Goal: Find specific page/section: Find specific page/section

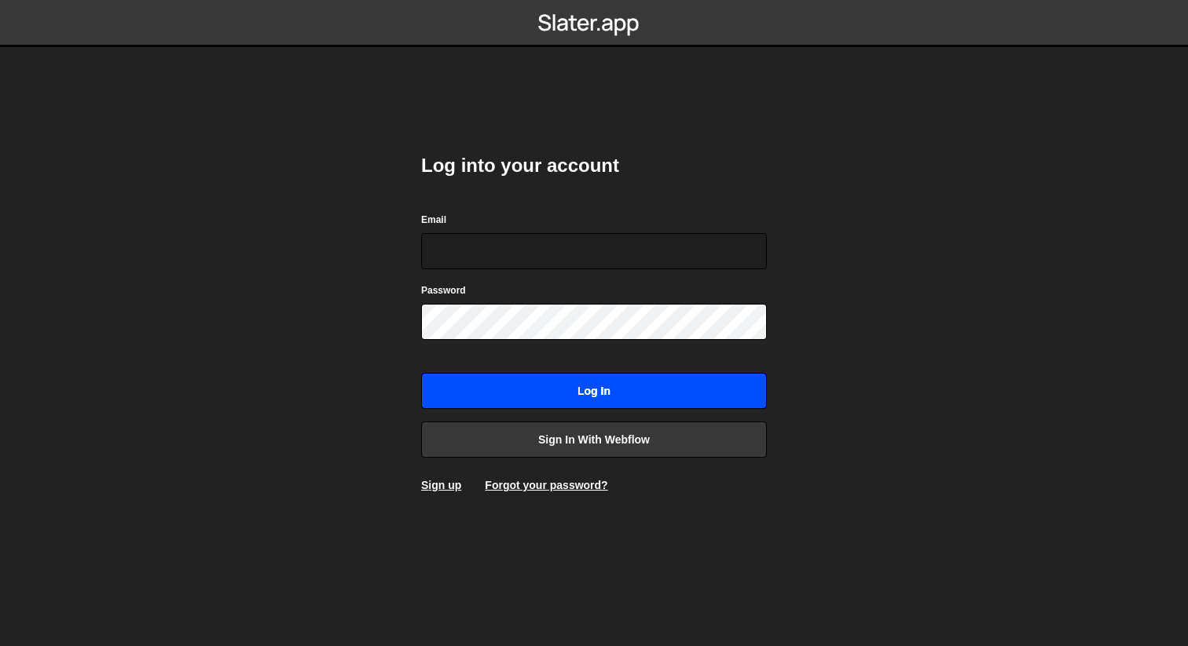
type input "[EMAIL_ADDRESS][DOMAIN_NAME]"
click at [540, 391] on input "Log in" at bounding box center [594, 391] width 346 height 36
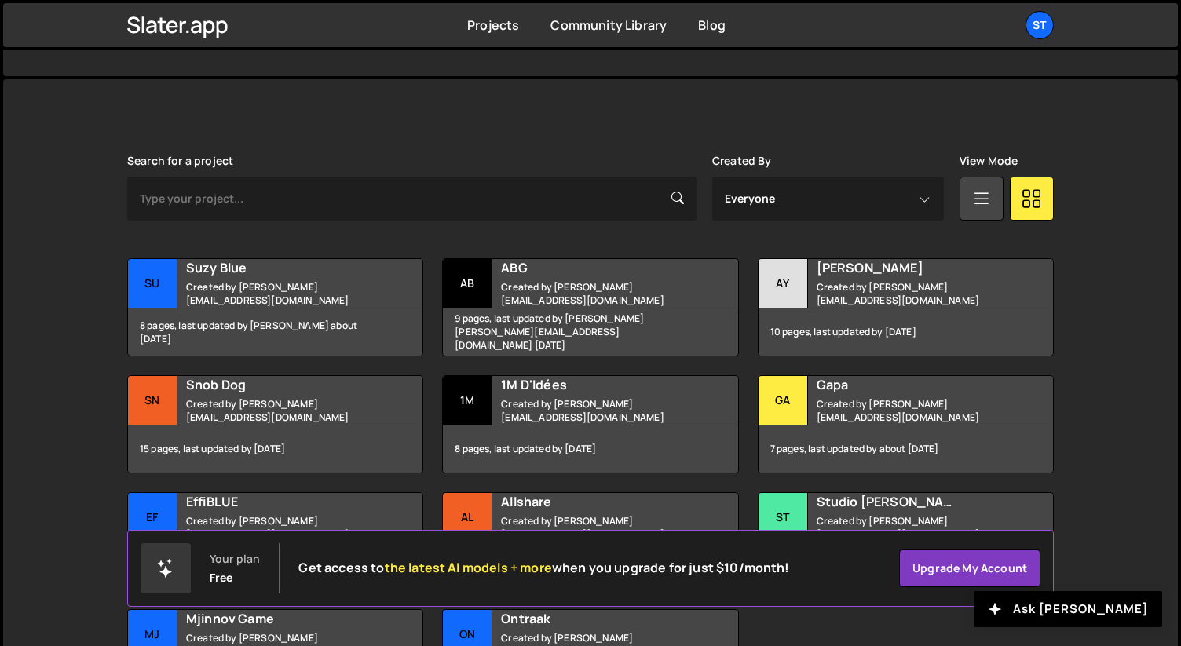
scroll to position [382, 0]
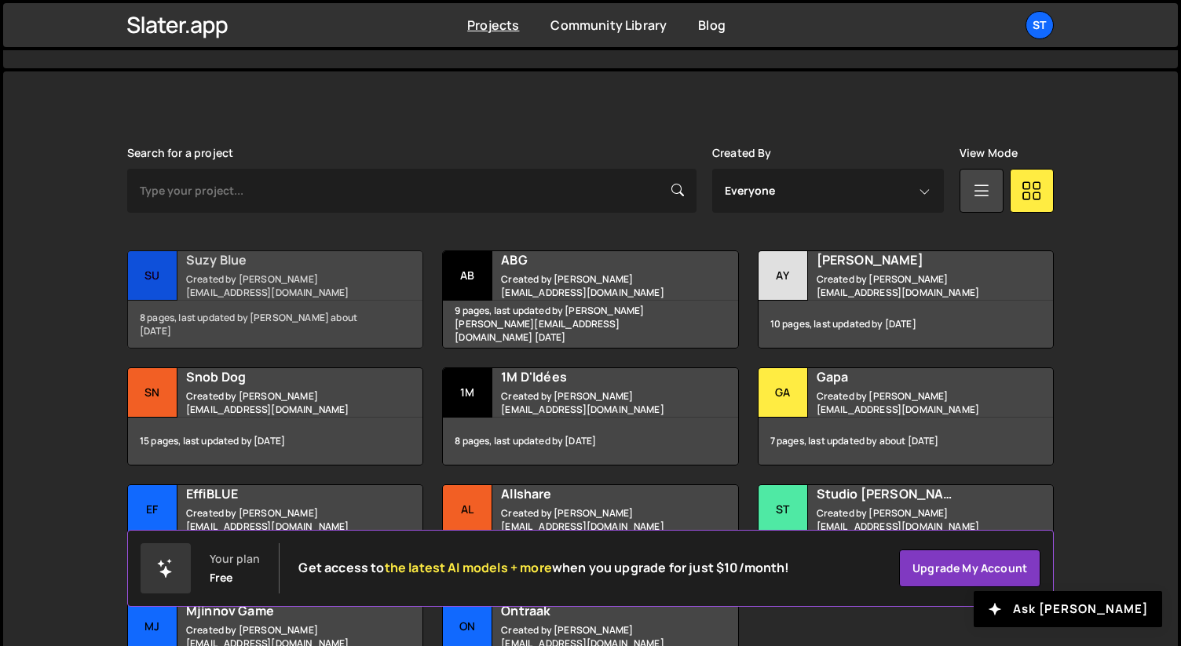
click at [273, 291] on small "Created by lucas@studioelias.fr" at bounding box center [280, 286] width 189 height 27
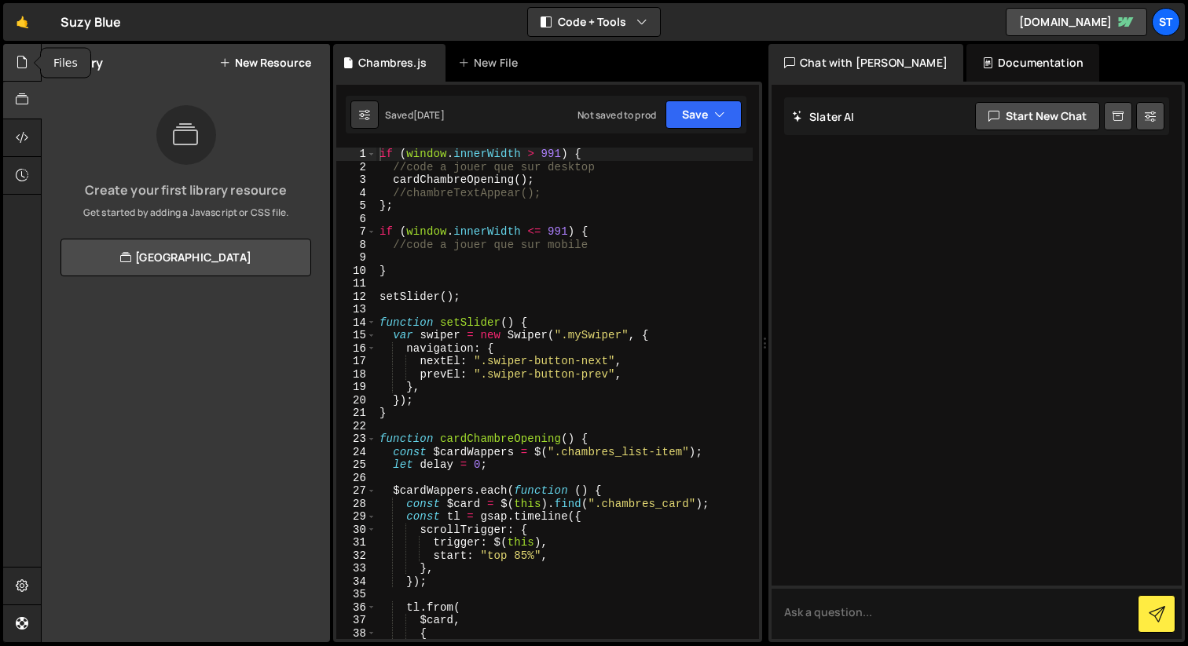
click at [23, 66] on icon at bounding box center [22, 61] width 13 height 17
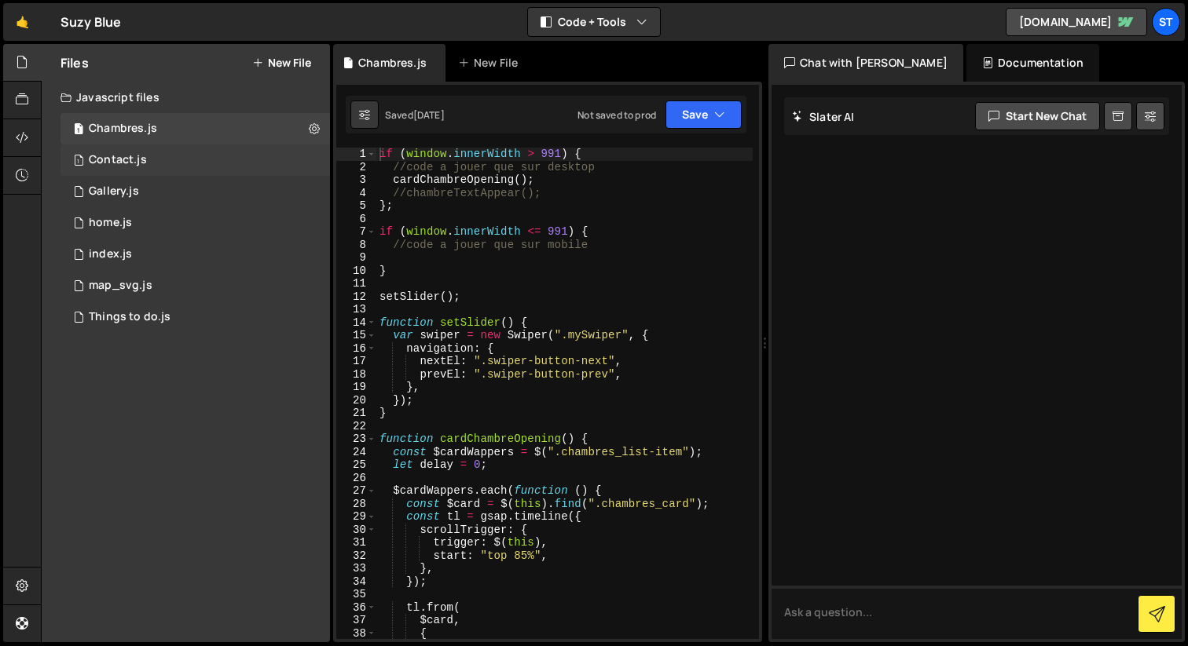
click at [200, 157] on div "1 Contact.js 0" at bounding box center [194, 160] width 269 height 31
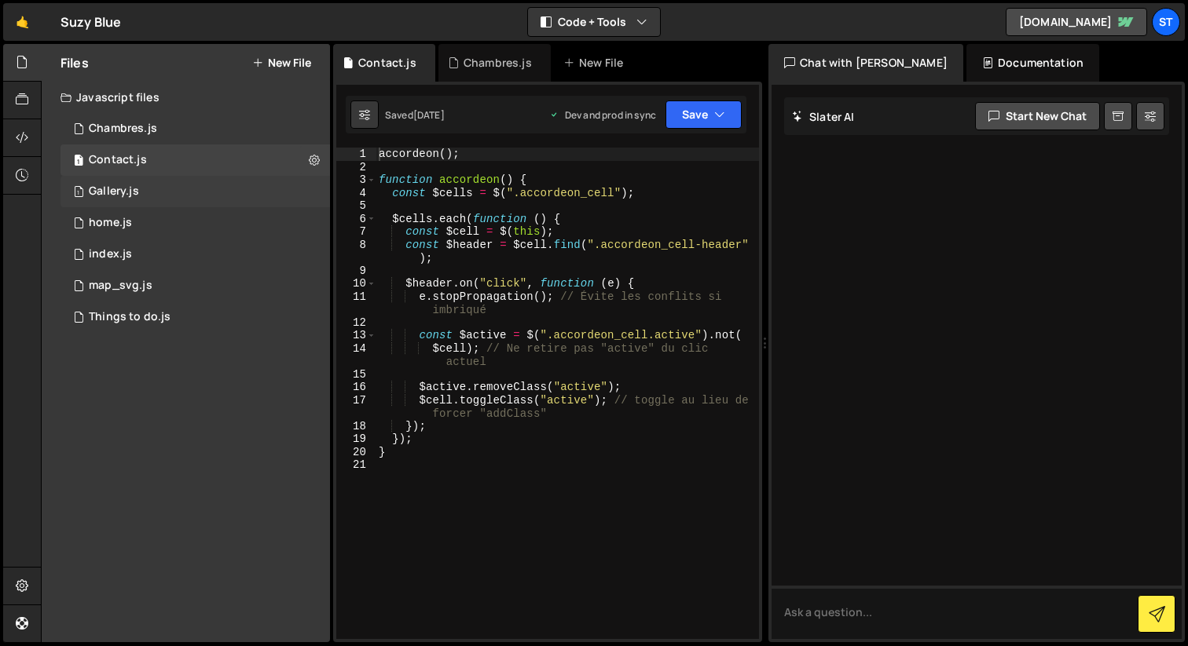
click at [161, 187] on div "1 Gallery.js 0" at bounding box center [194, 191] width 269 height 31
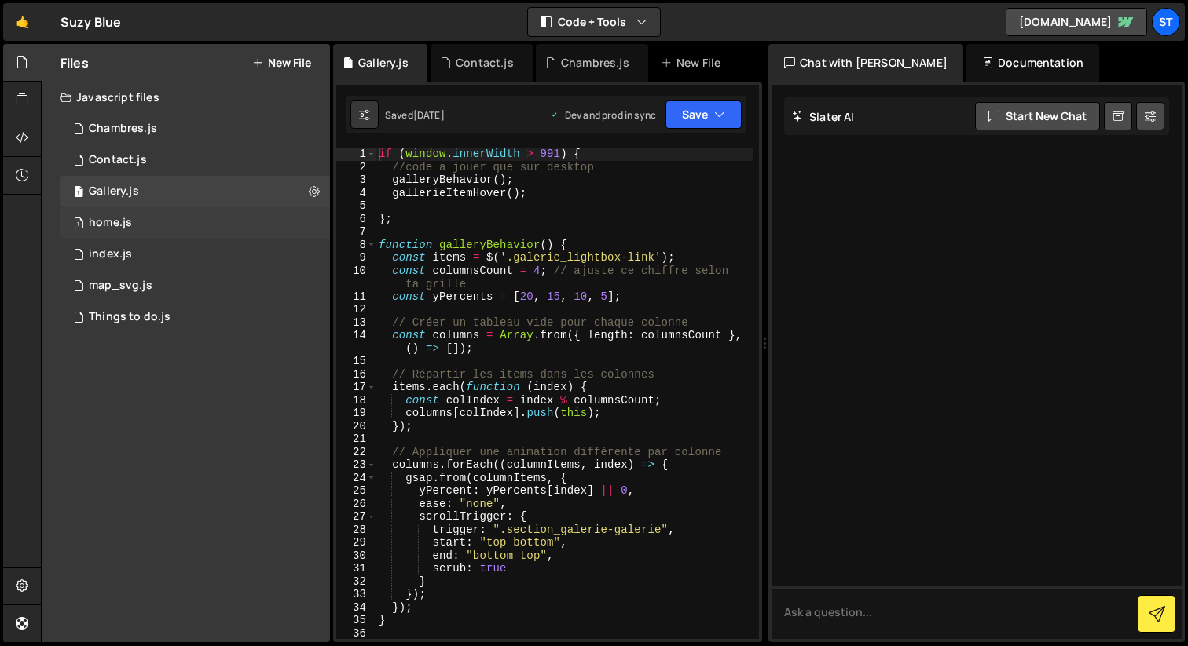
click at [163, 225] on div "1 home.js 0" at bounding box center [194, 222] width 269 height 31
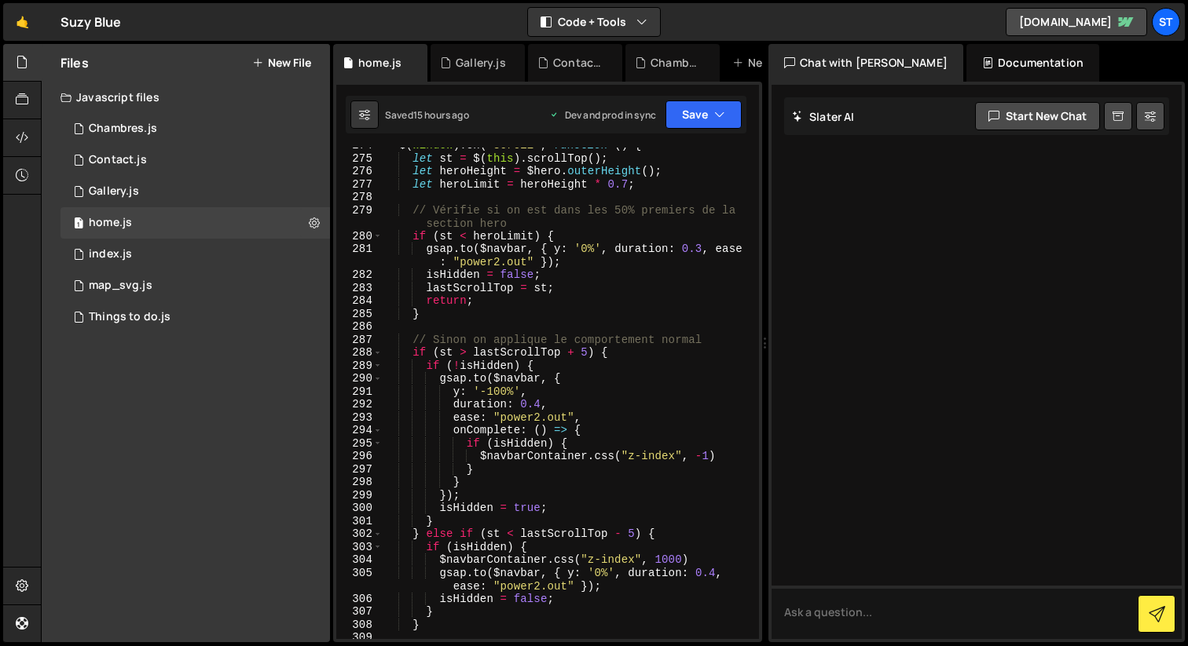
scroll to position [3729, 0]
